Goal: Task Accomplishment & Management: Manage account settings

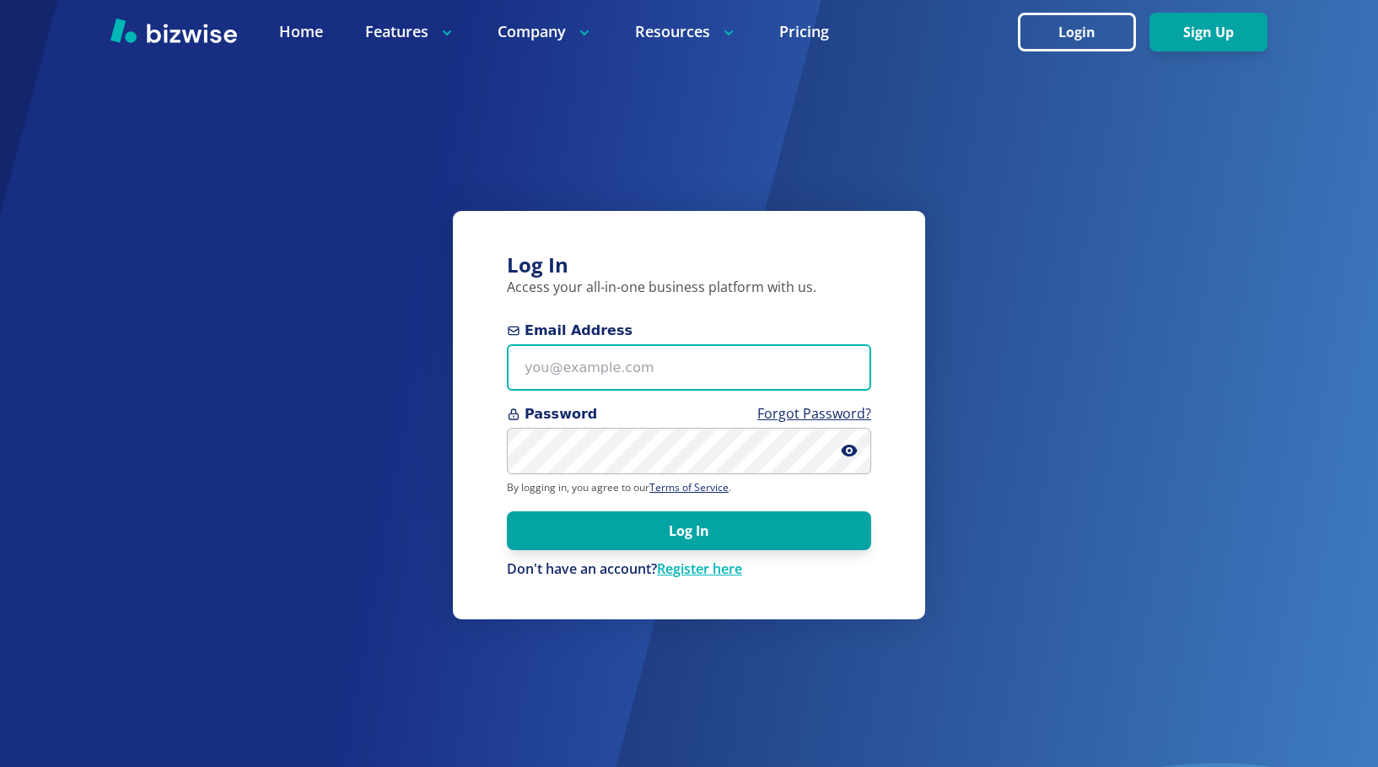
click at [570, 366] on input "Email Address" at bounding box center [689, 367] width 364 height 46
type input "steve@minimaxdesign.com"
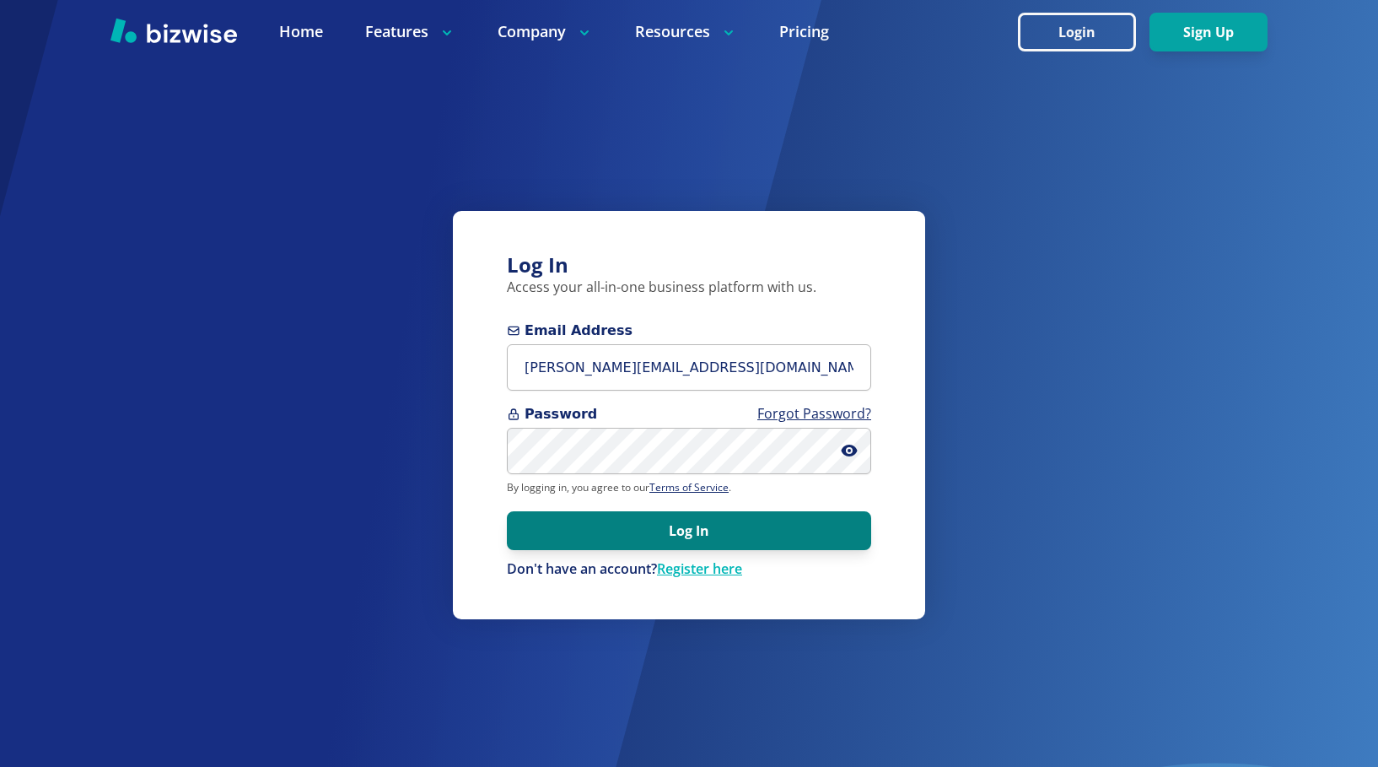
click at [660, 531] on button "Log In" at bounding box center [689, 530] width 364 height 39
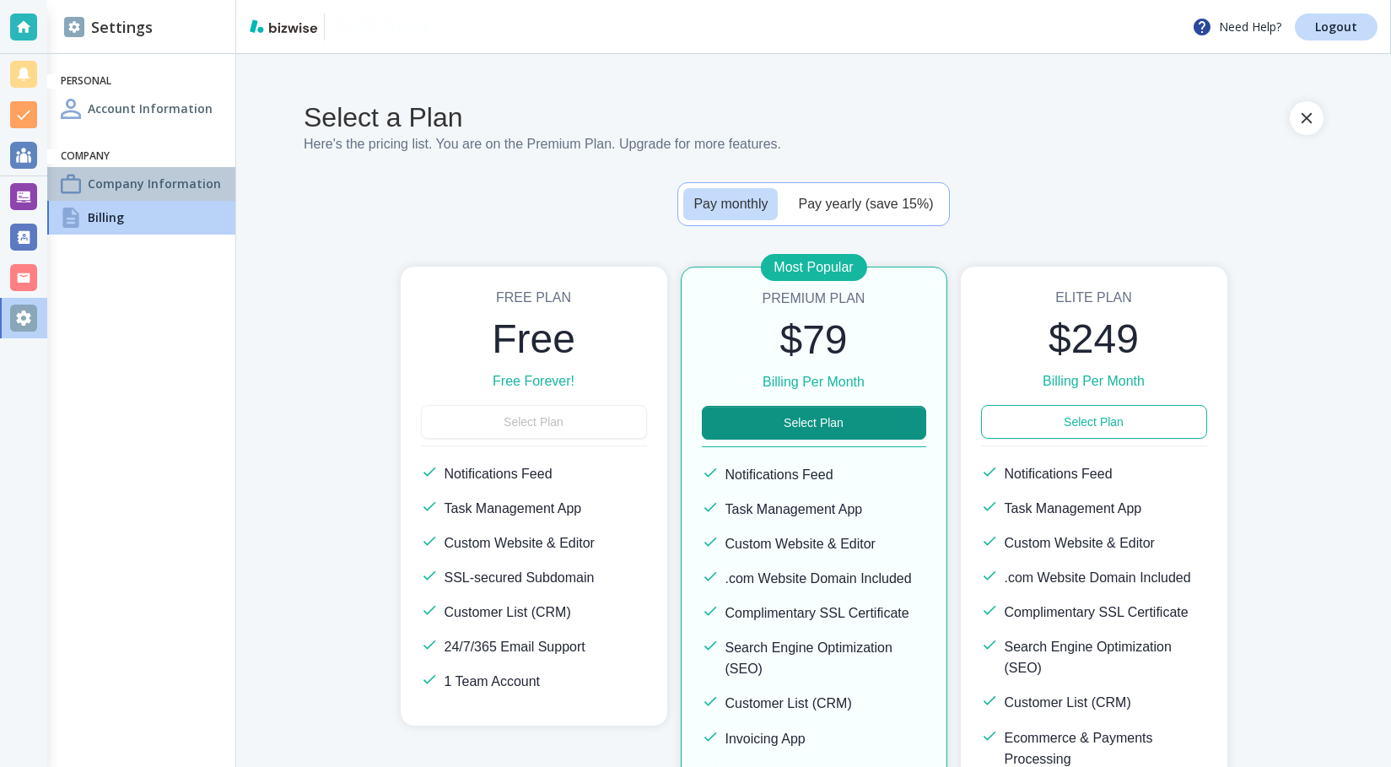
click at [138, 178] on h4 "Company Information" at bounding box center [154, 184] width 133 height 18
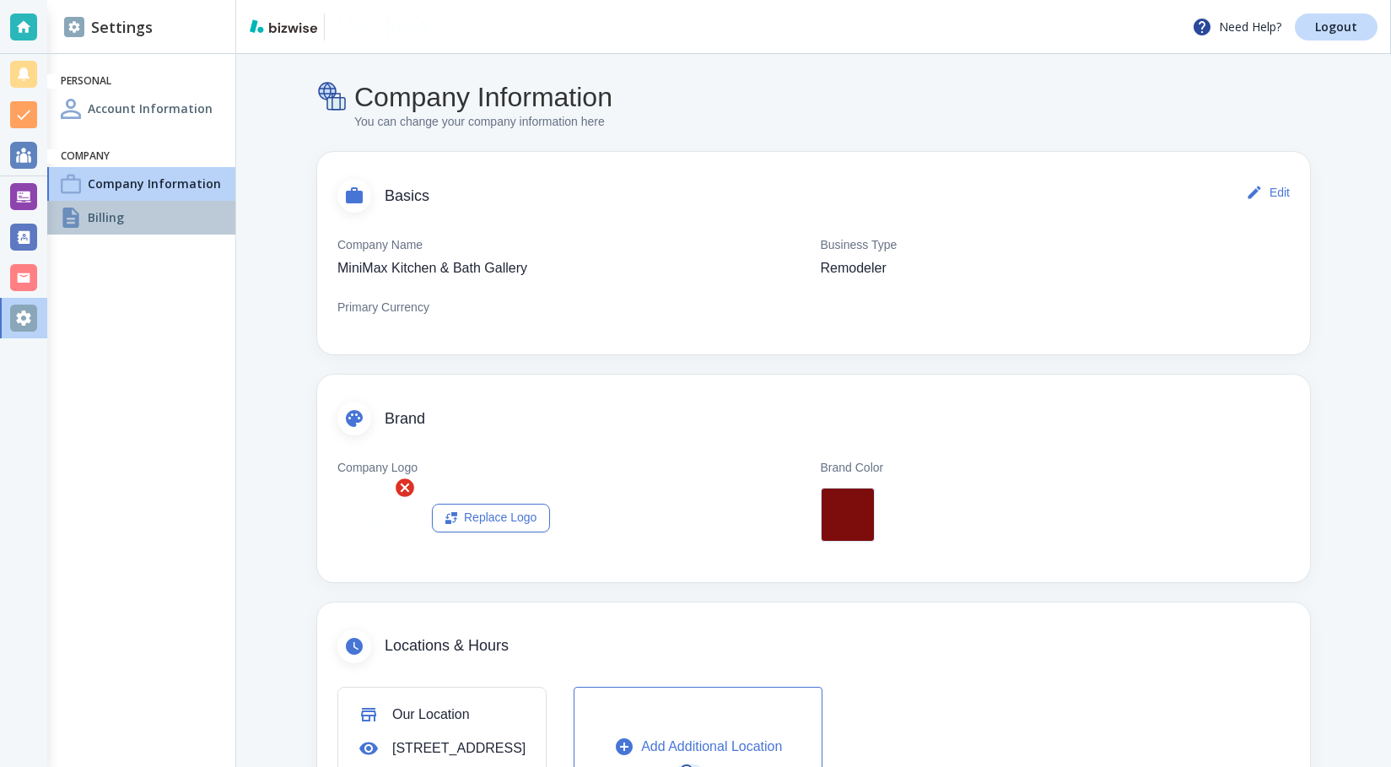
click at [133, 215] on div "Billing" at bounding box center [141, 218] width 188 height 34
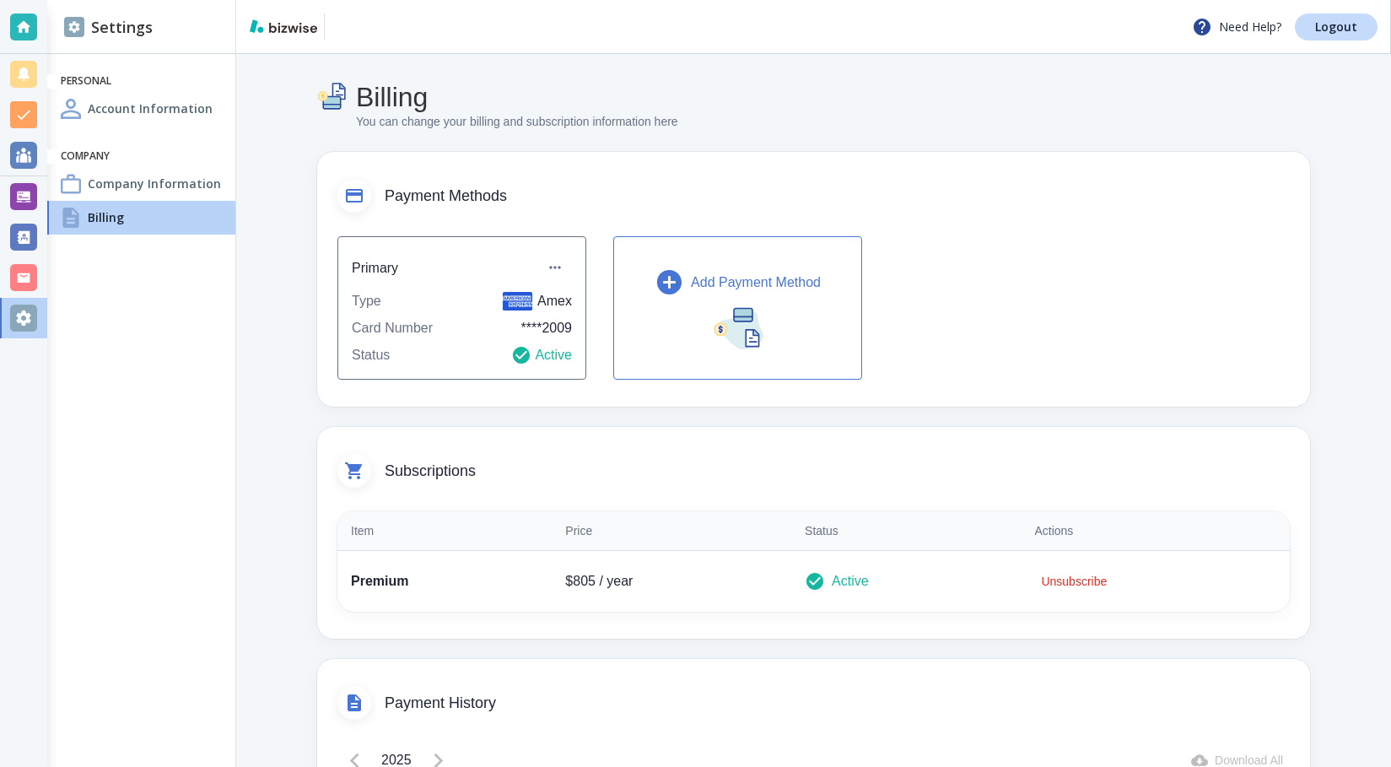
click at [157, 108] on h4 "Account Information" at bounding box center [150, 109] width 125 height 18
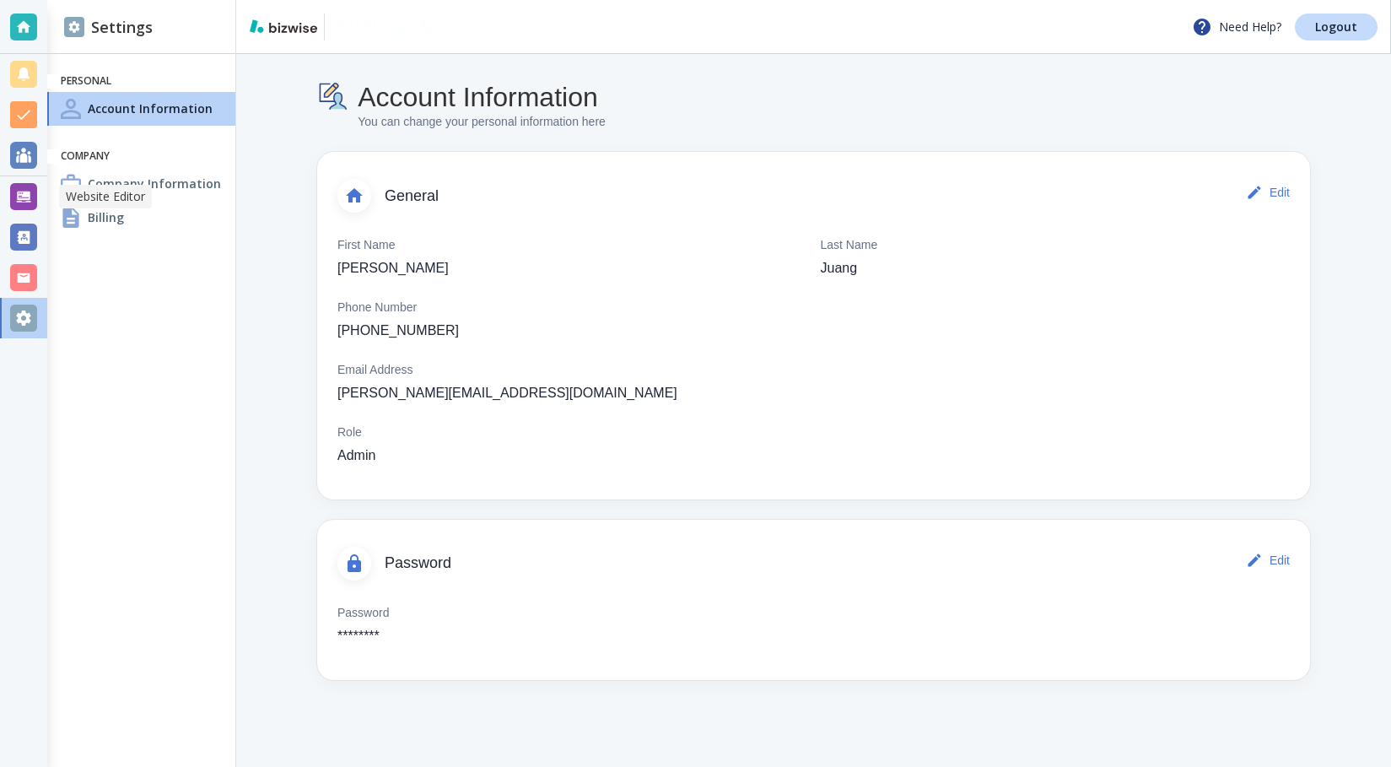
click at [13, 197] on div at bounding box center [23, 196] width 27 height 27
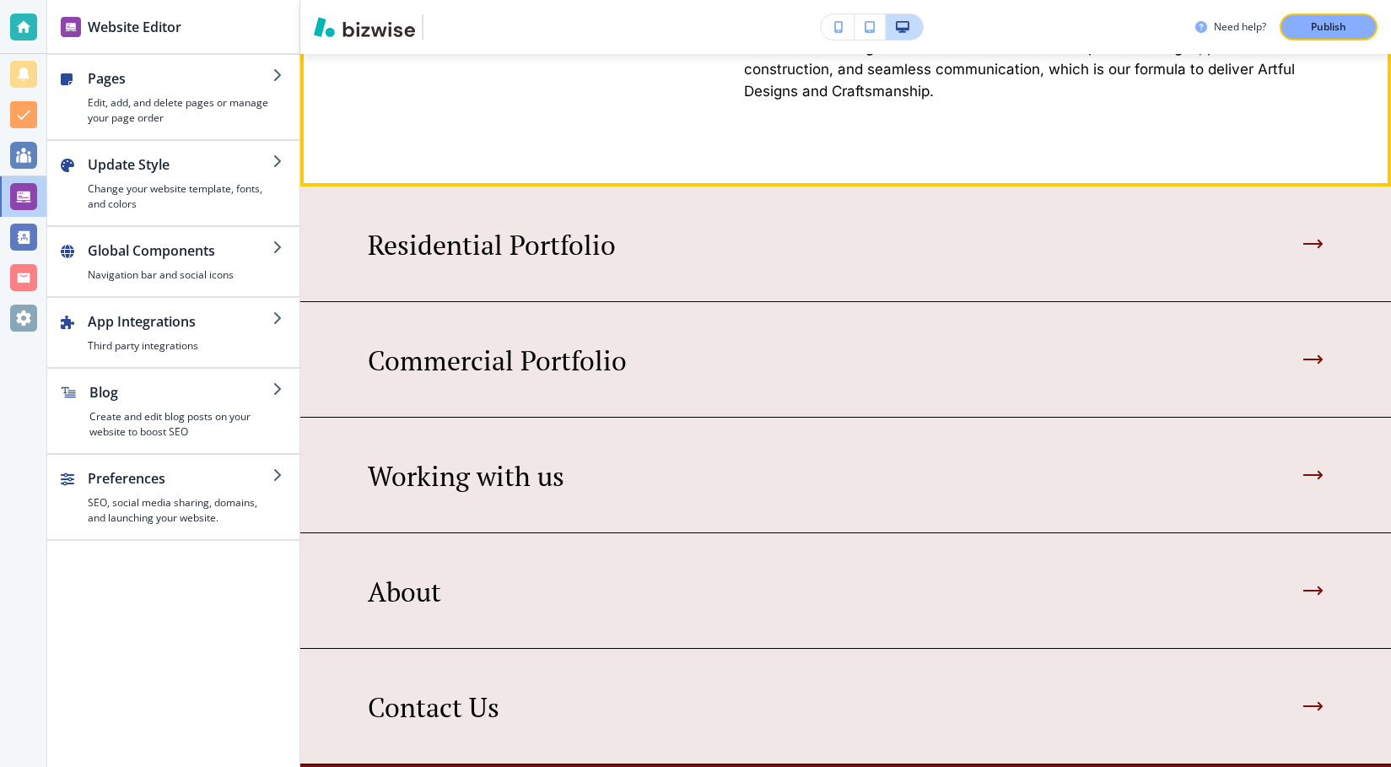
scroll to position [1097, 0]
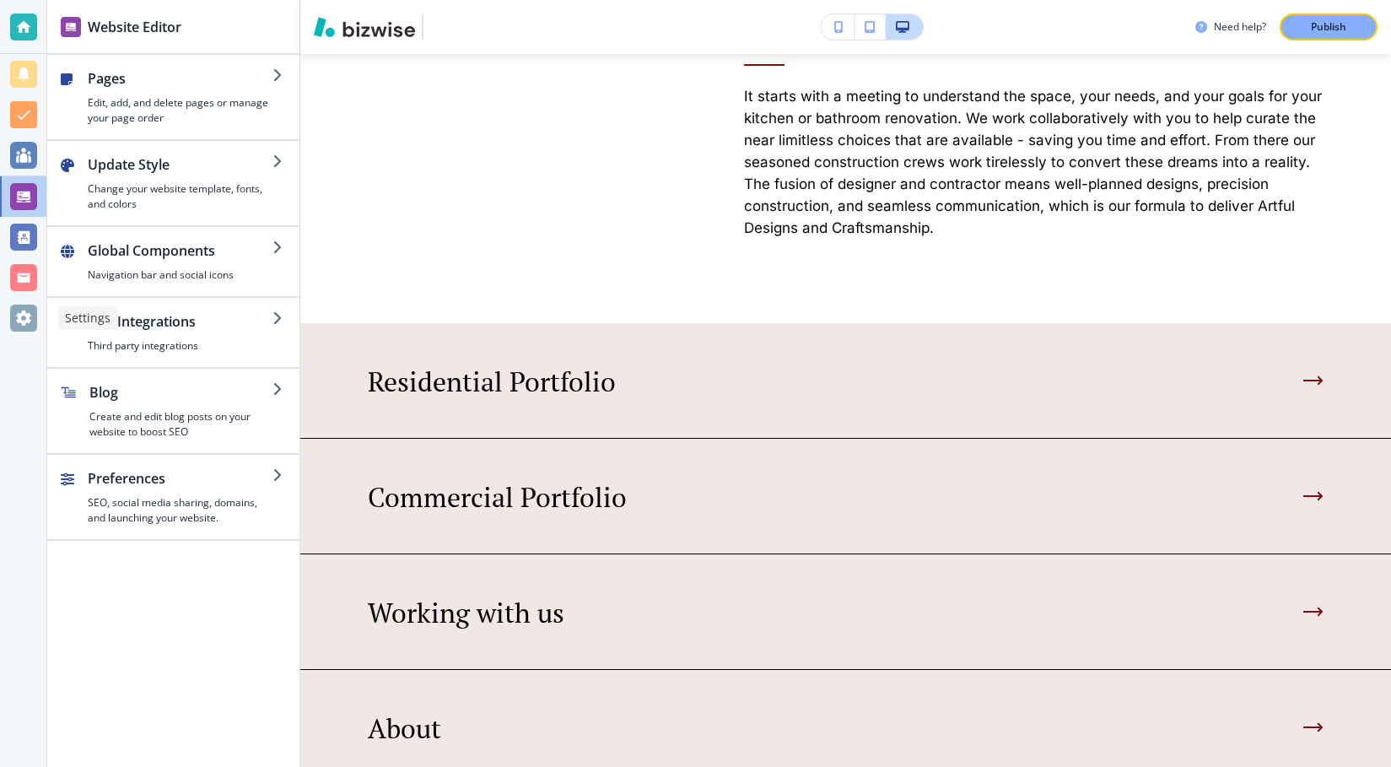
click at [15, 319] on div at bounding box center [23, 318] width 27 height 27
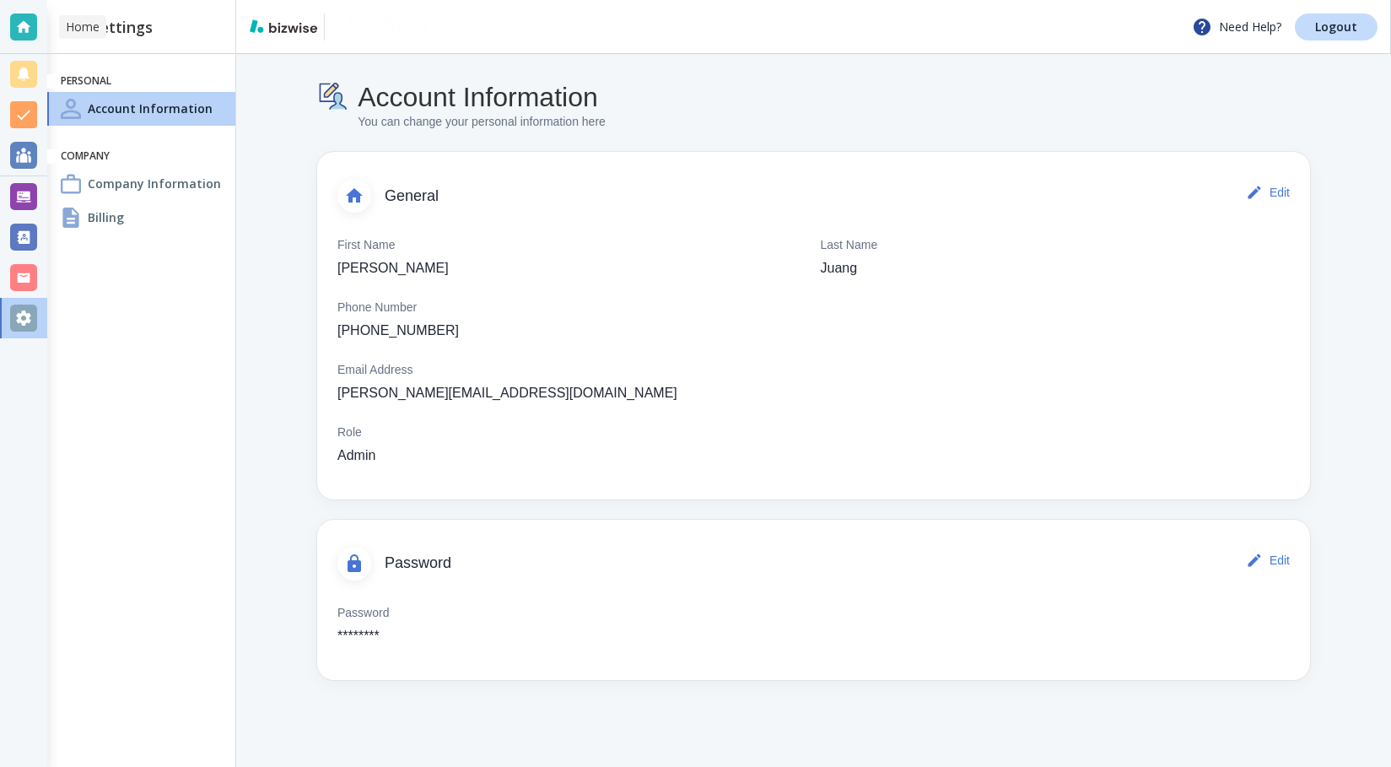
click at [28, 19] on div at bounding box center [23, 26] width 27 height 27
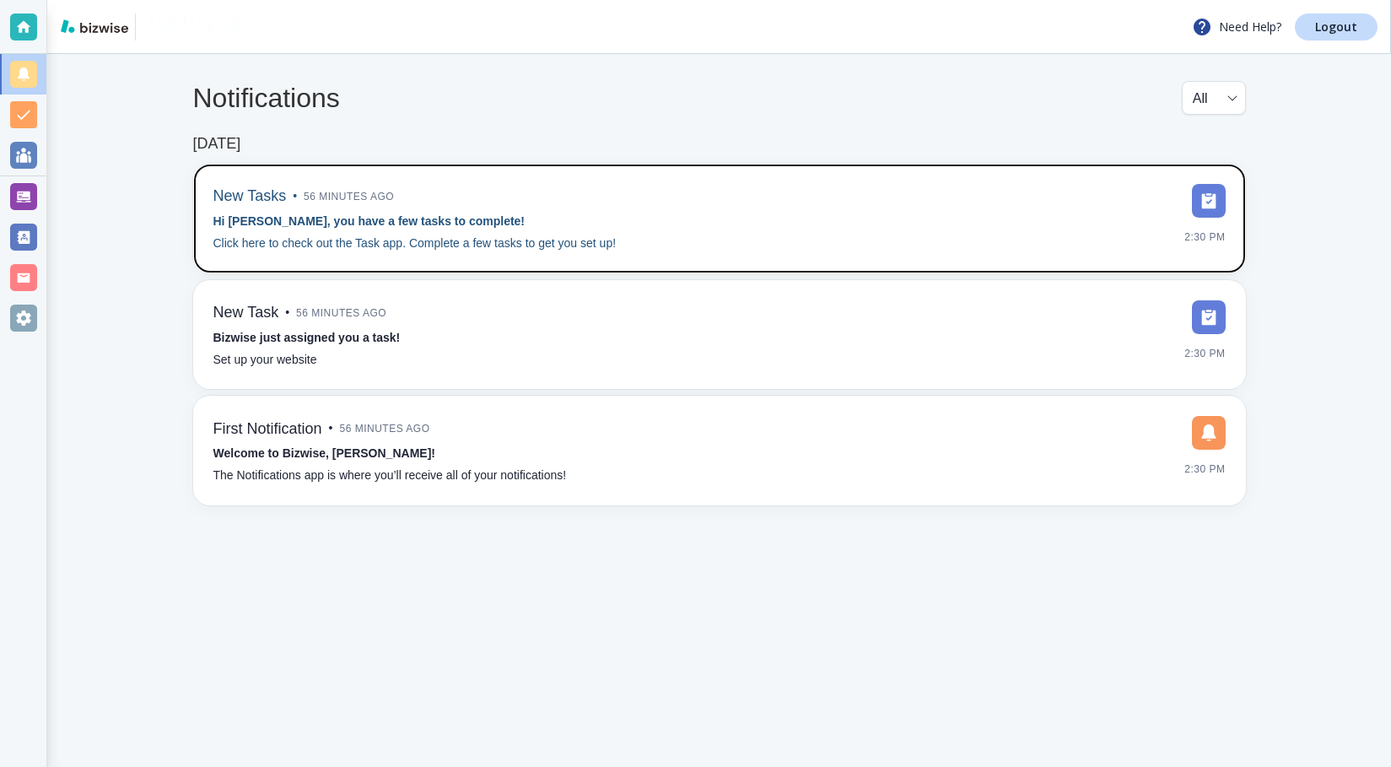
click at [550, 247] on p "Click here to check out the Task app. Complete a few tasks to get you set up!" at bounding box center [414, 244] width 403 height 19
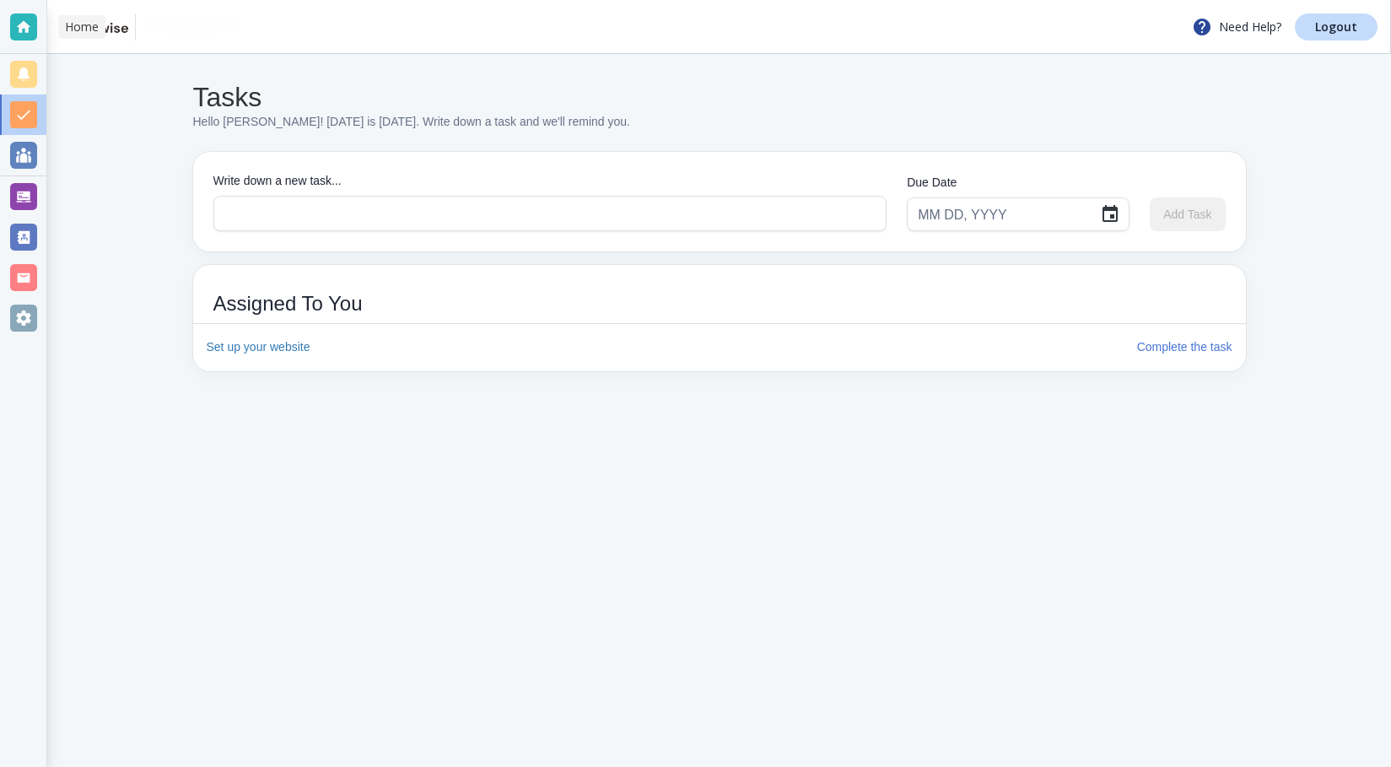
click at [26, 23] on div at bounding box center [23, 26] width 27 height 27
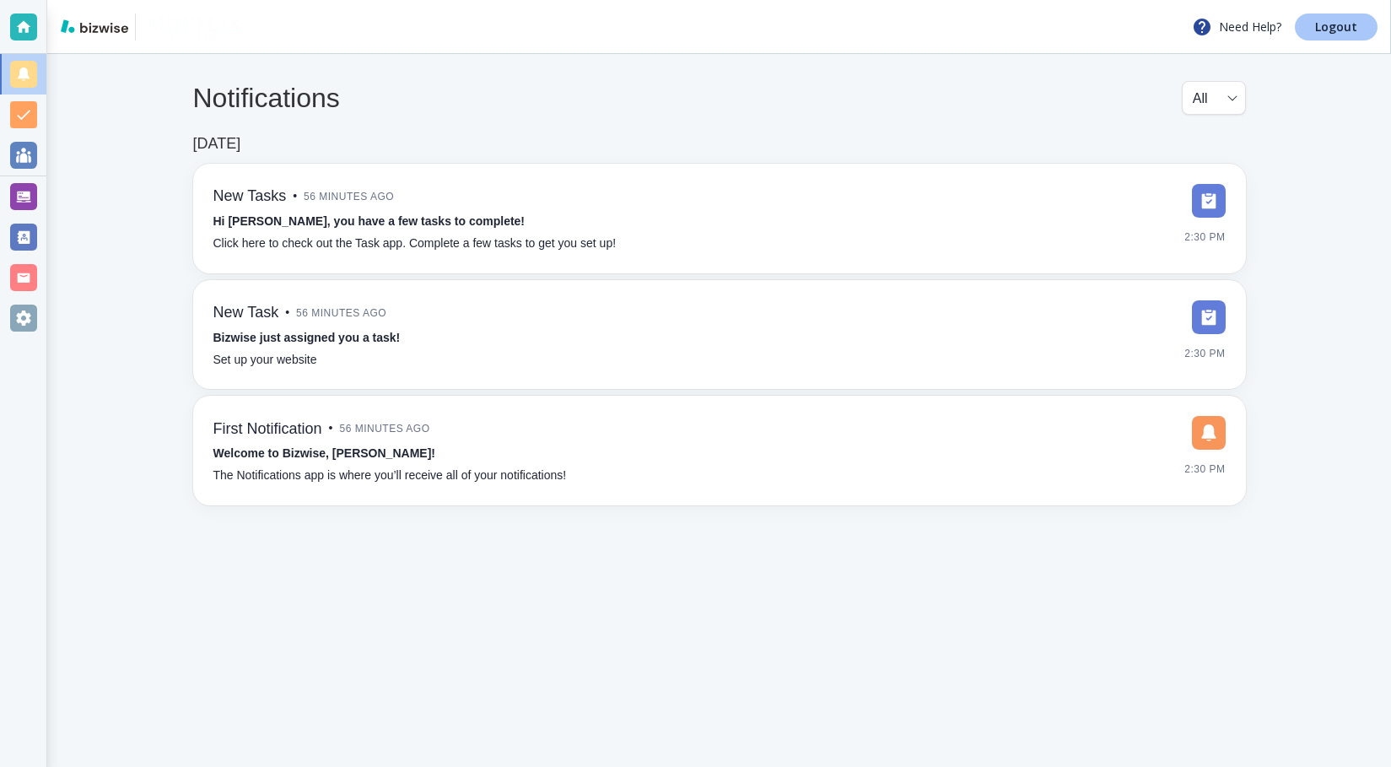
click at [1348, 29] on p "Logout" at bounding box center [1336, 27] width 42 height 12
